Goal: Navigation & Orientation: Find specific page/section

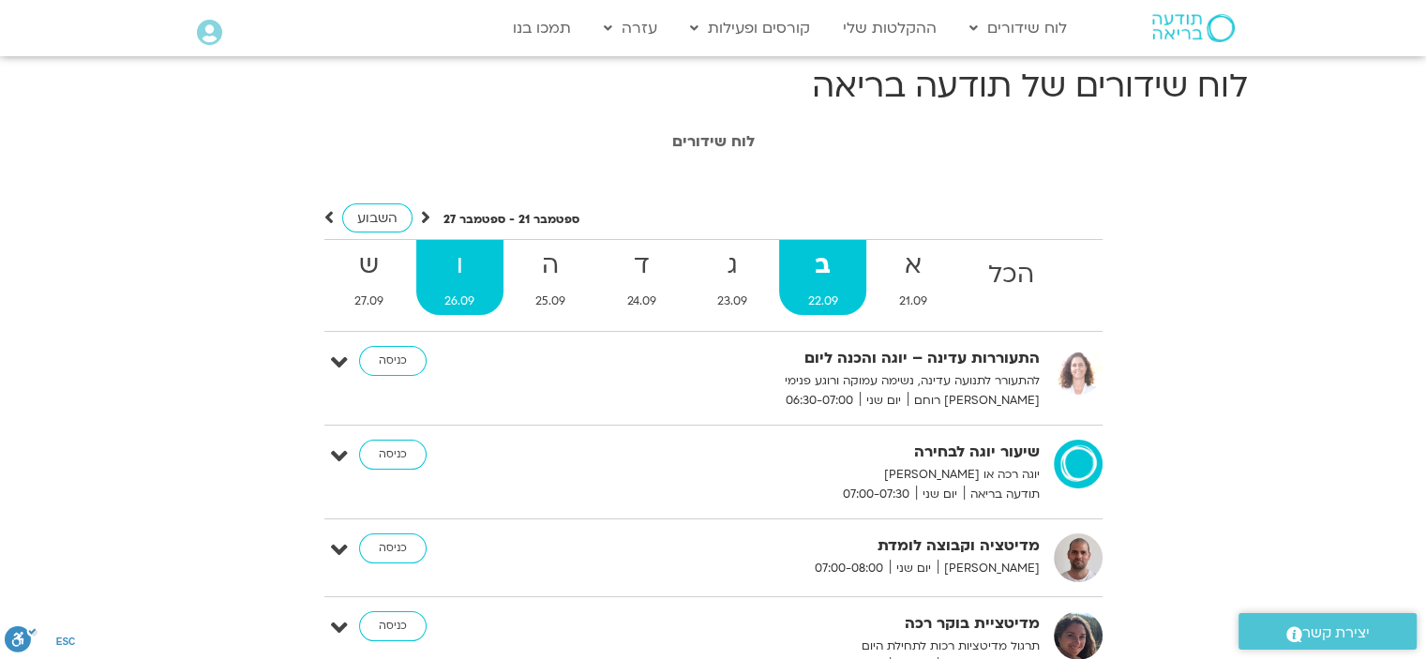
click at [475, 271] on strong "ו" at bounding box center [459, 266] width 87 height 42
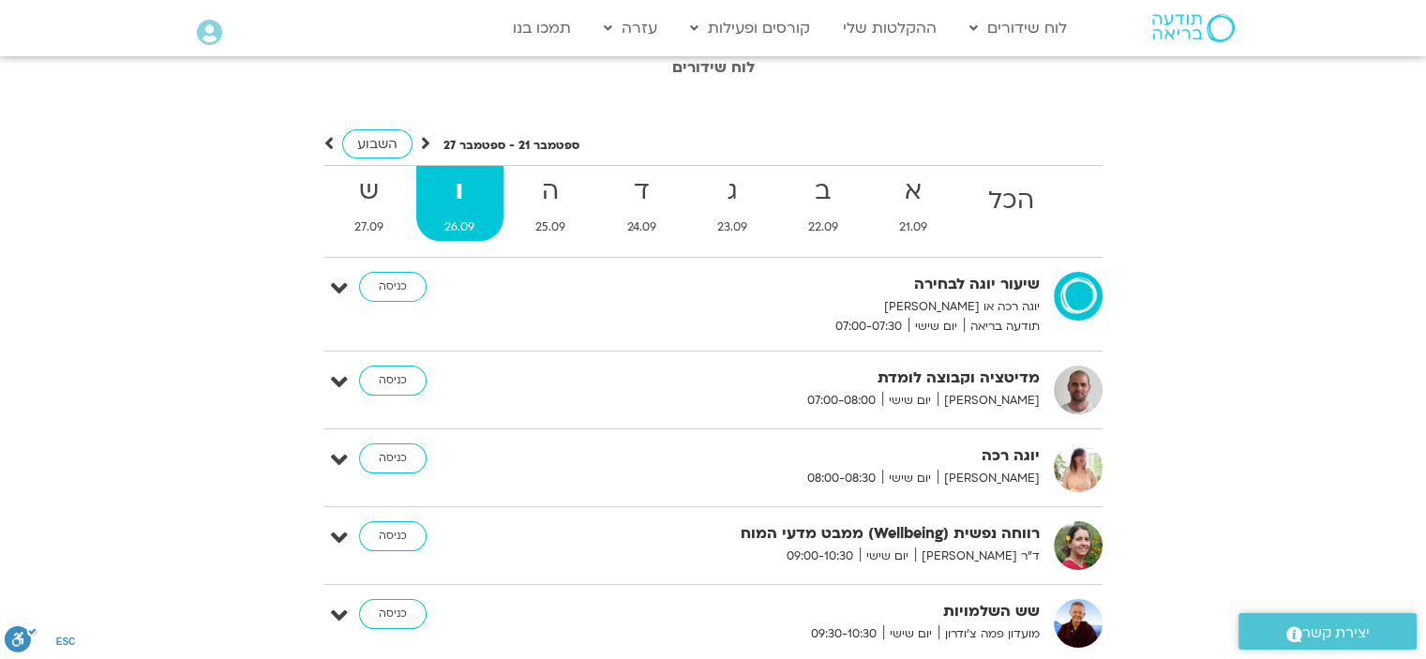
scroll to position [188, 0]
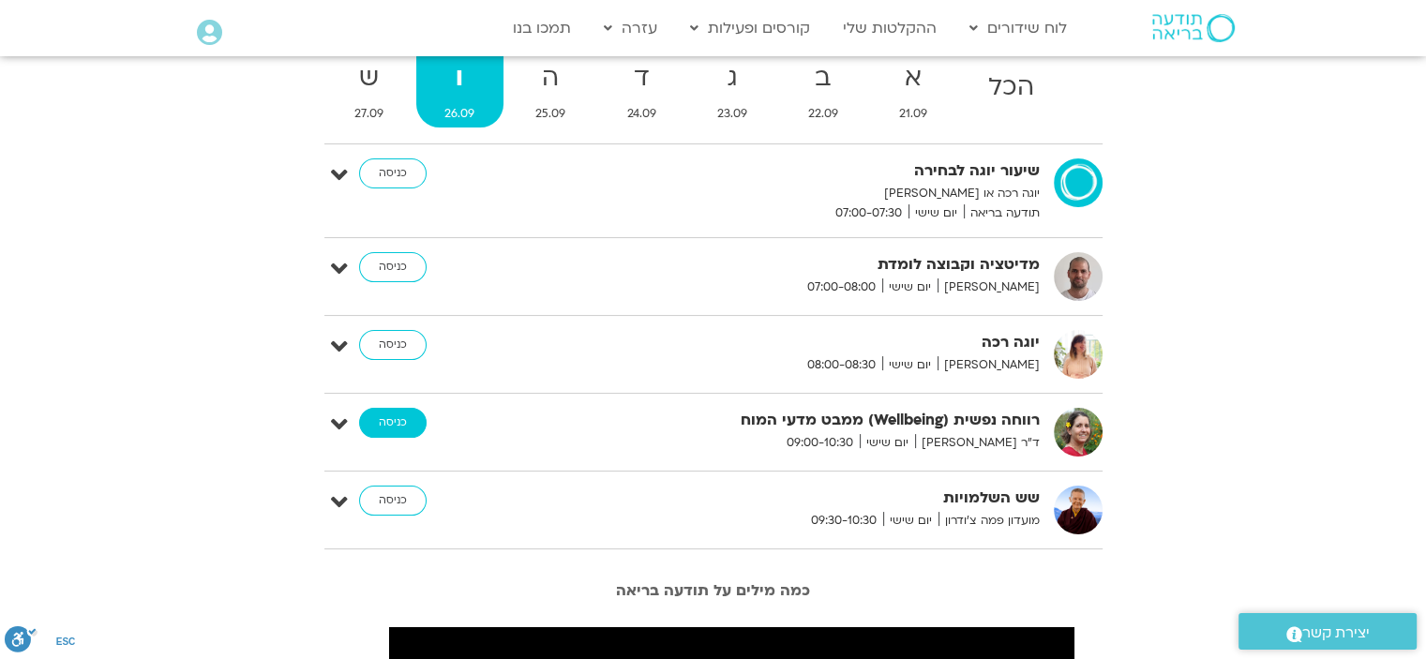
click at [393, 412] on link "כניסה" at bounding box center [393, 423] width 68 height 30
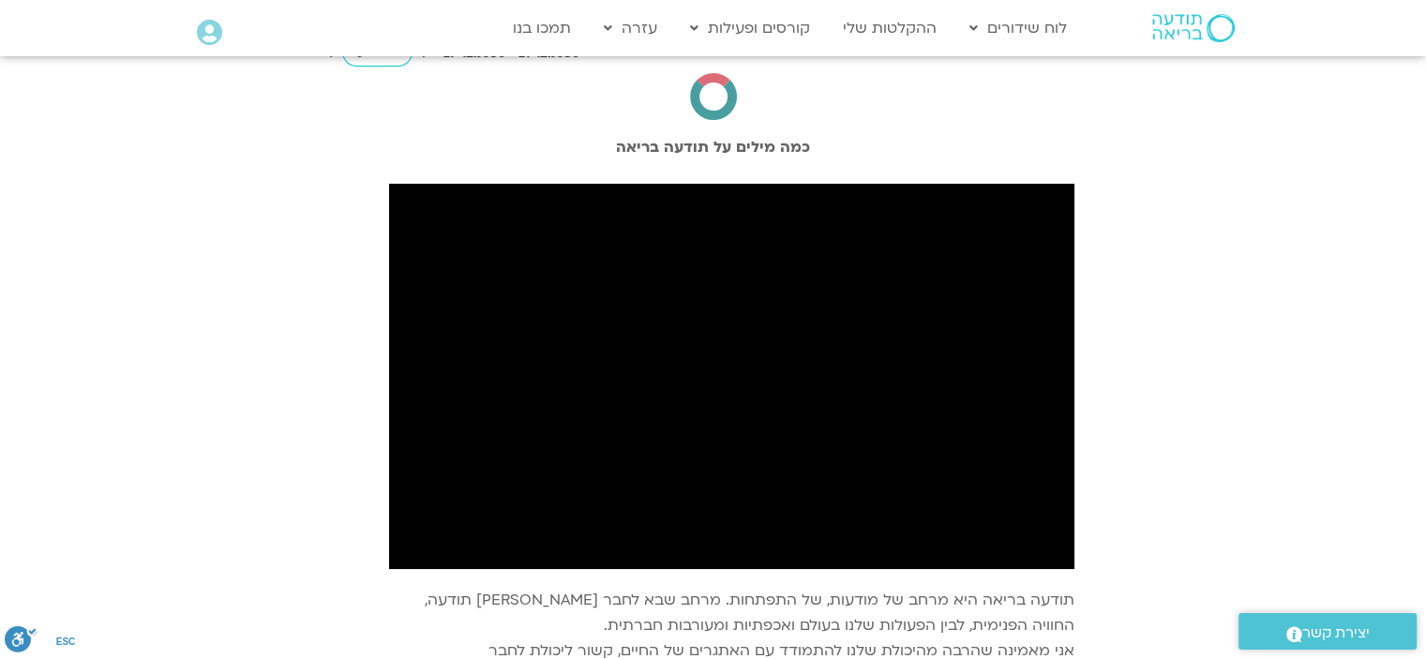
scroll to position [188, 0]
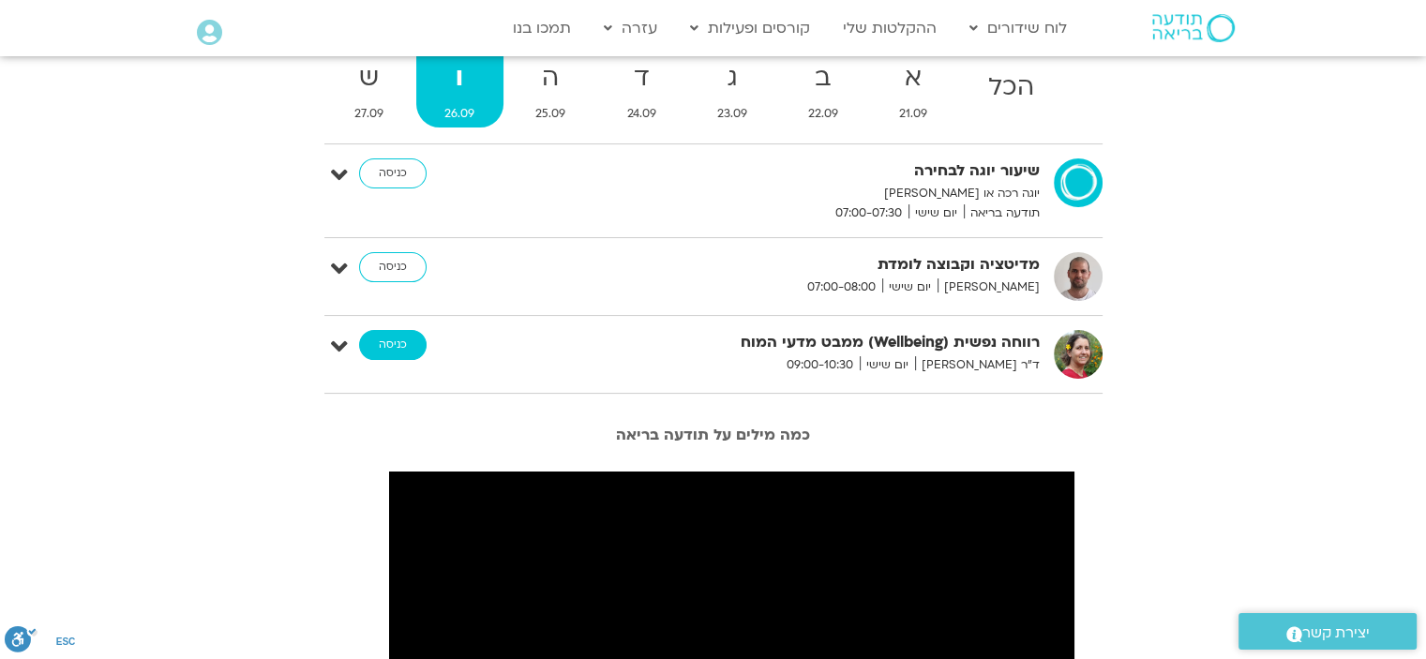
click at [405, 343] on link "כניסה" at bounding box center [393, 345] width 68 height 30
click at [400, 340] on link "כניסה" at bounding box center [393, 345] width 68 height 30
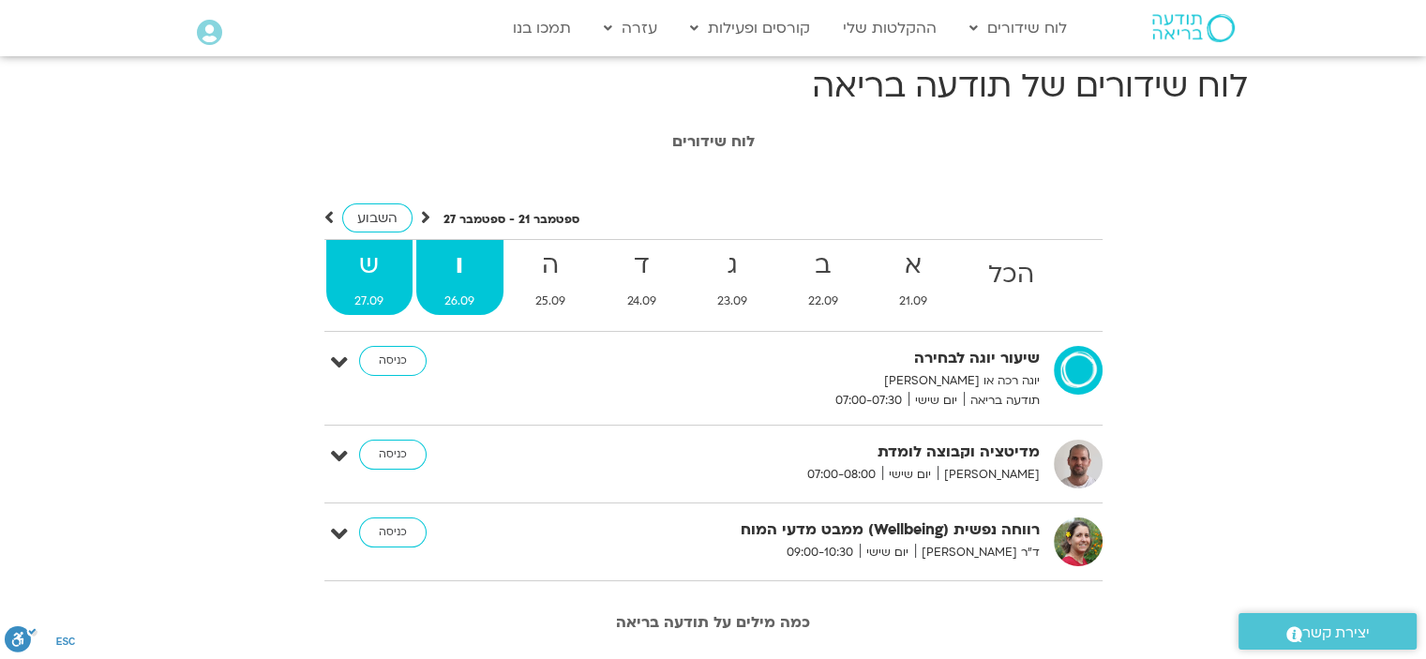
click at [361, 275] on strong "ש" at bounding box center [369, 266] width 86 height 42
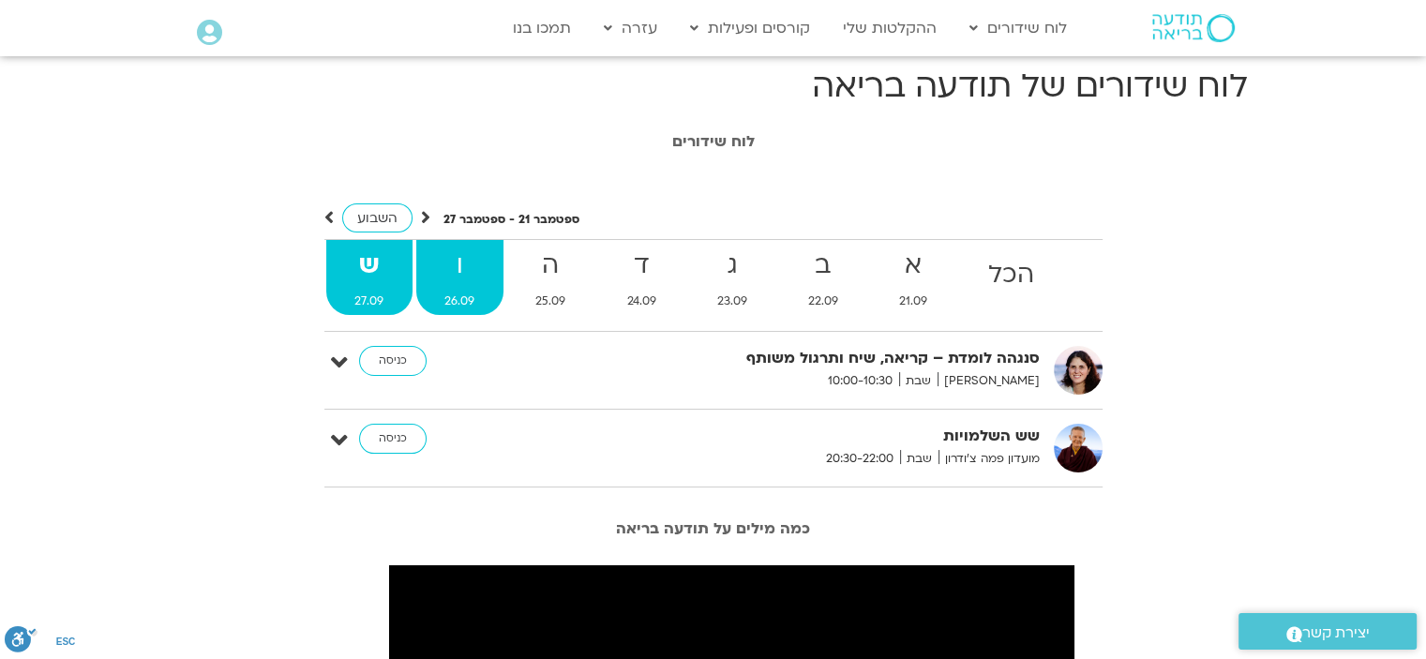
click at [454, 276] on strong "ו" at bounding box center [459, 266] width 87 height 42
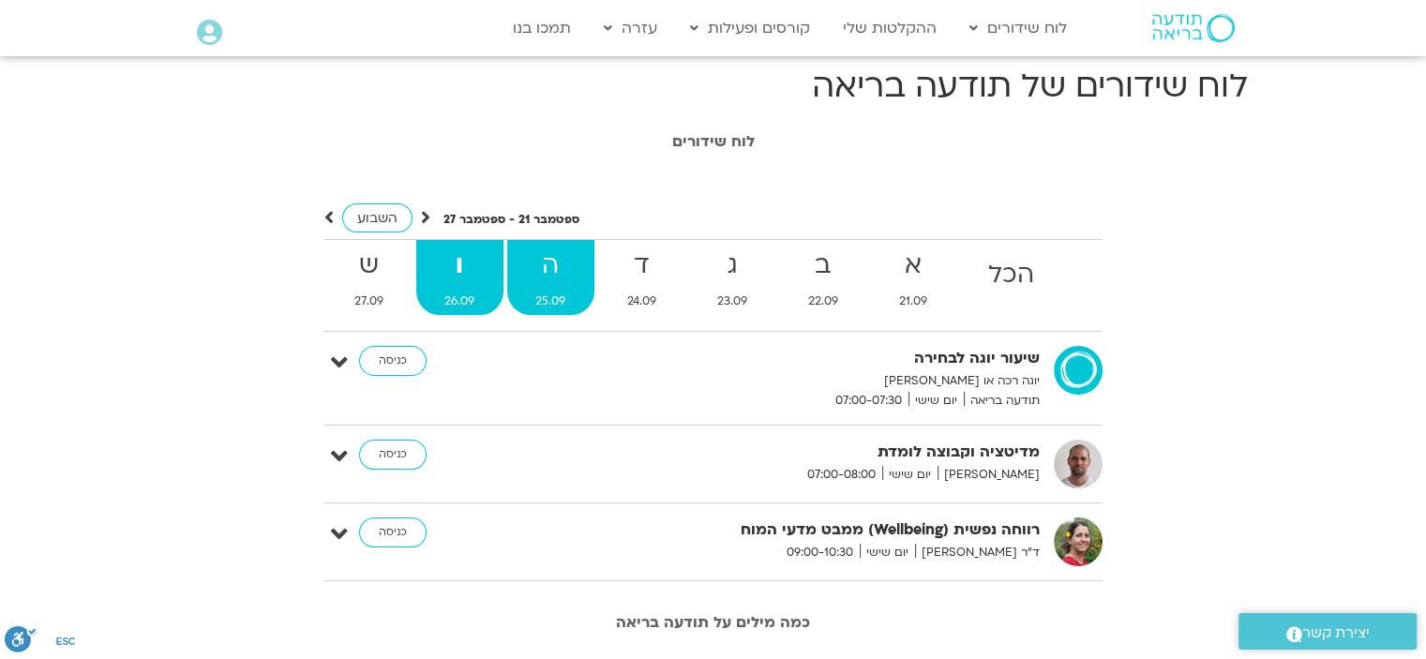
click at [531, 265] on strong "ה" at bounding box center [550, 266] width 87 height 42
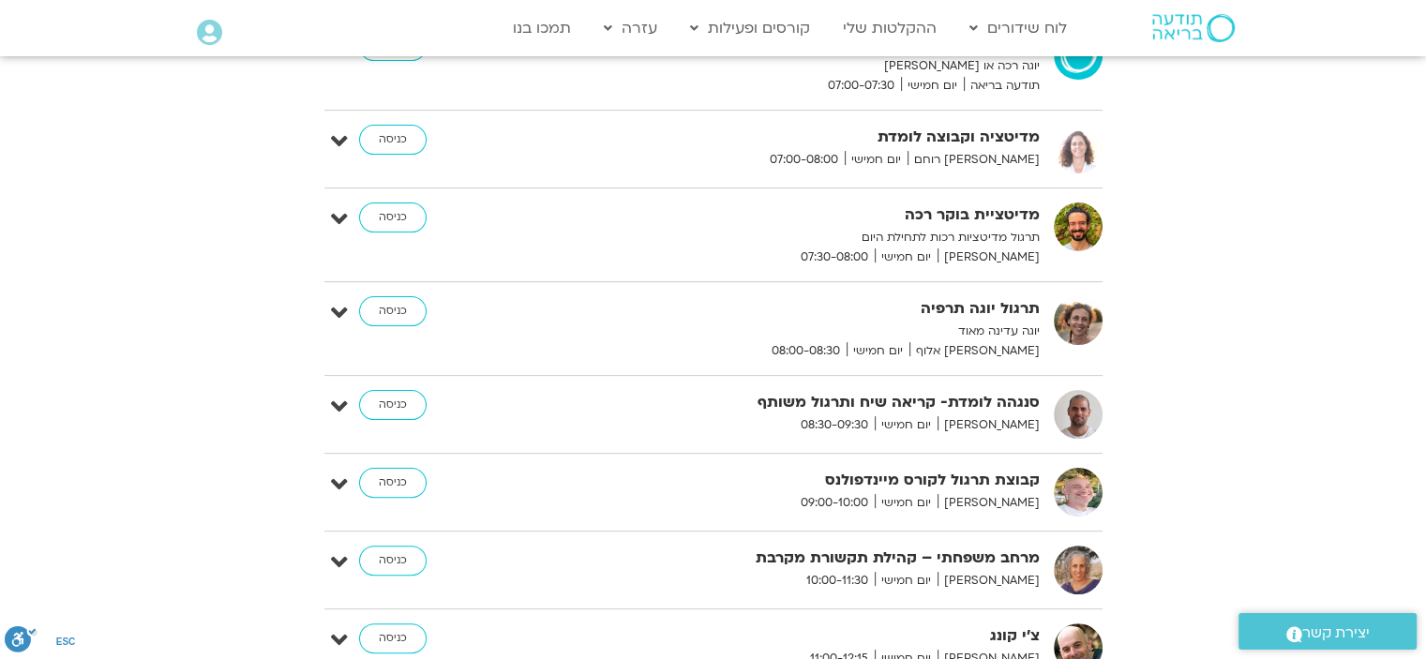
scroll to position [94, 0]
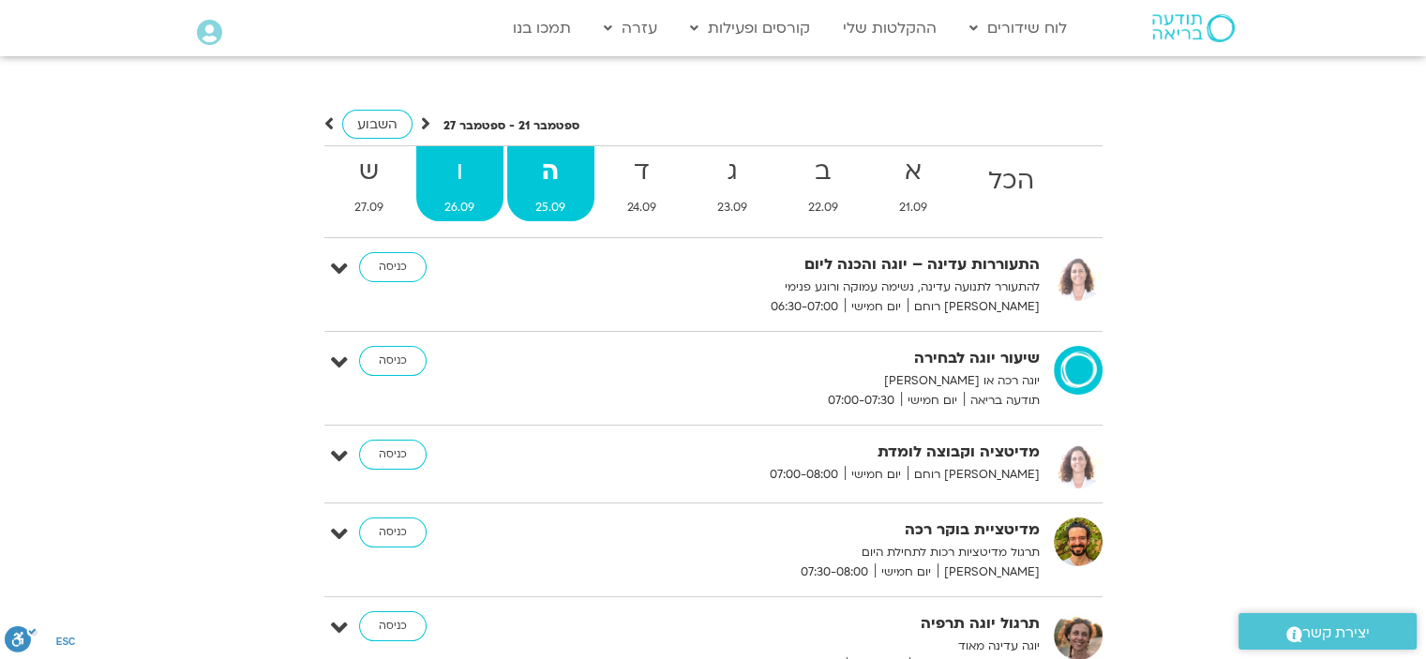
click at [461, 173] on strong "ו" at bounding box center [459, 172] width 87 height 42
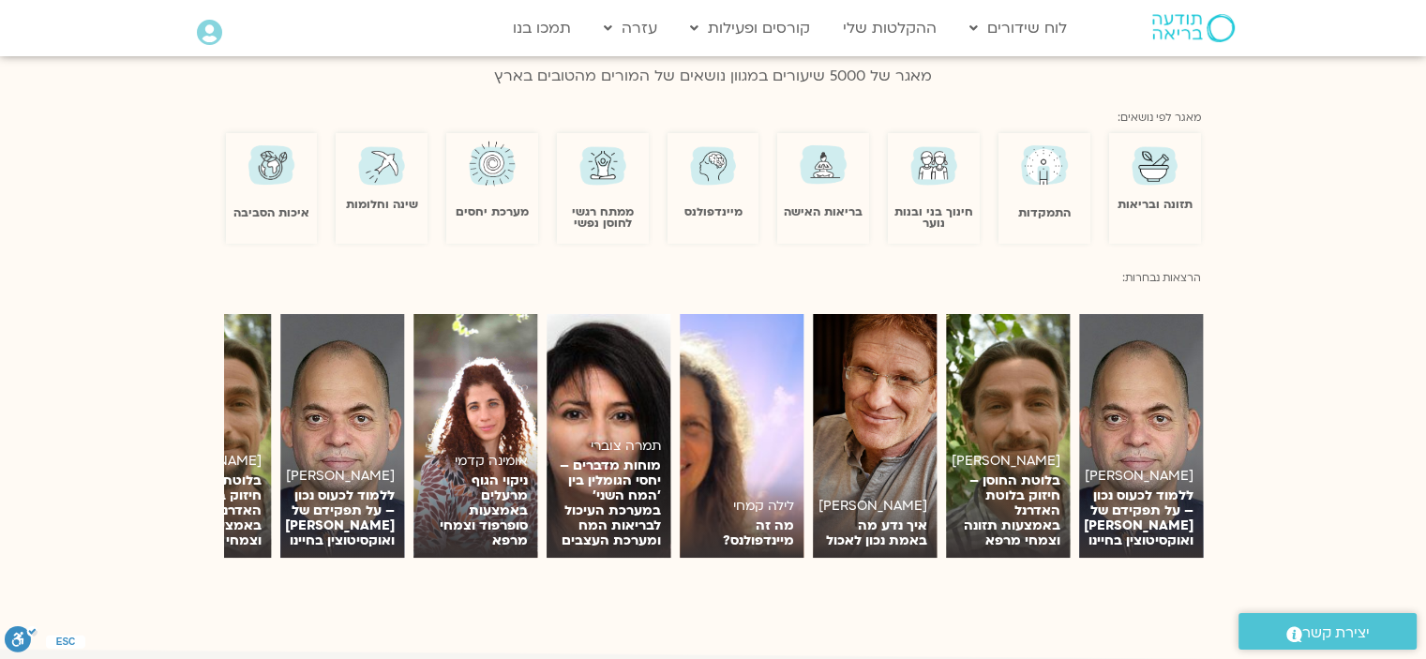
scroll to position [1407, 0]
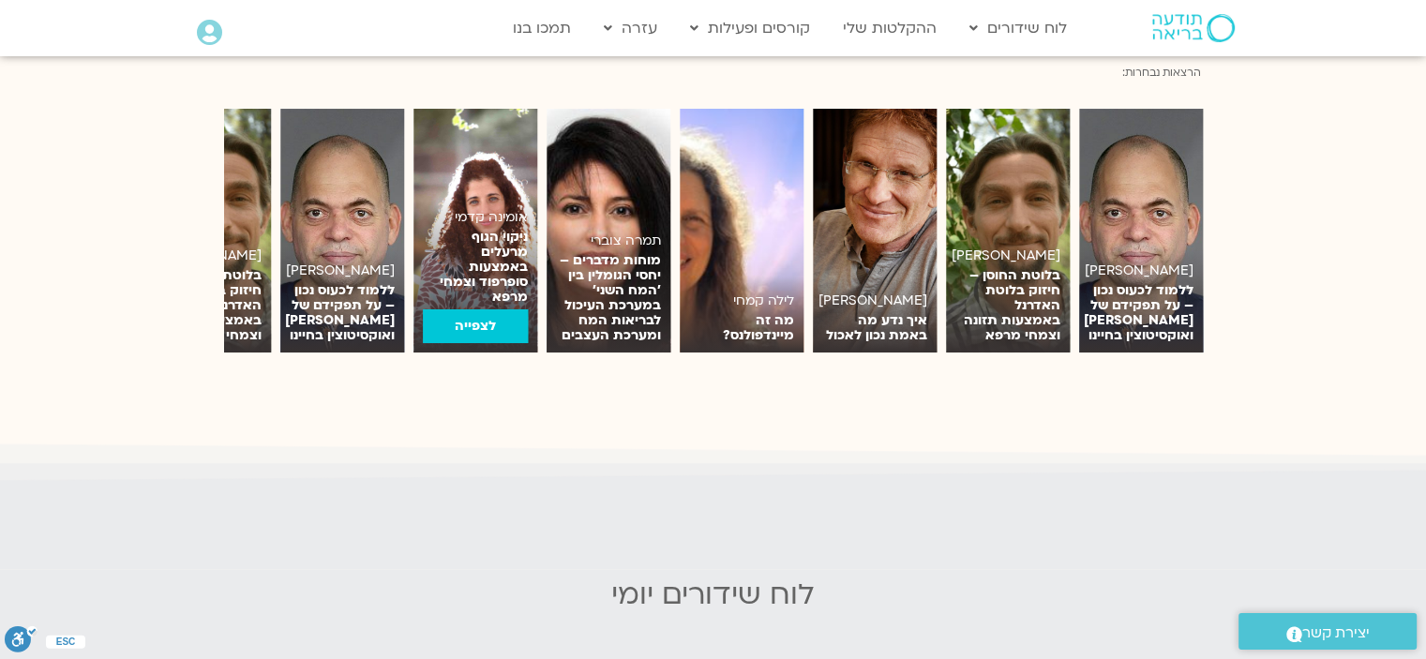
click at [500, 230] on p "ניקוי הגוף מרעלים באמצעות סופרפוד וצמחי מרפא" at bounding box center [475, 267] width 105 height 75
